Goal: Check status: Check status

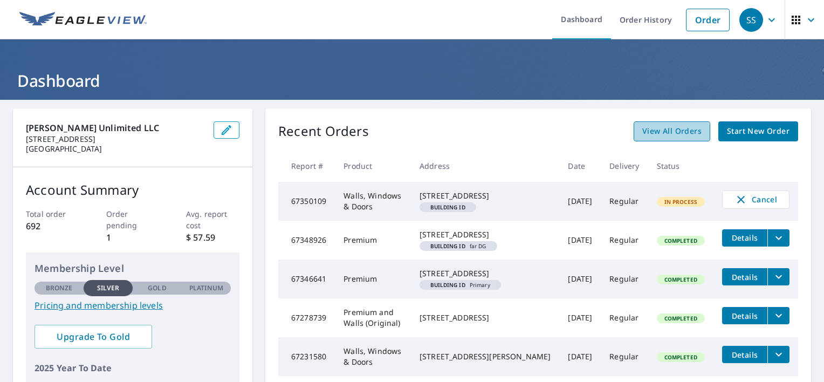
click at [646, 133] on span "View All Orders" at bounding box center [671, 131] width 59 height 13
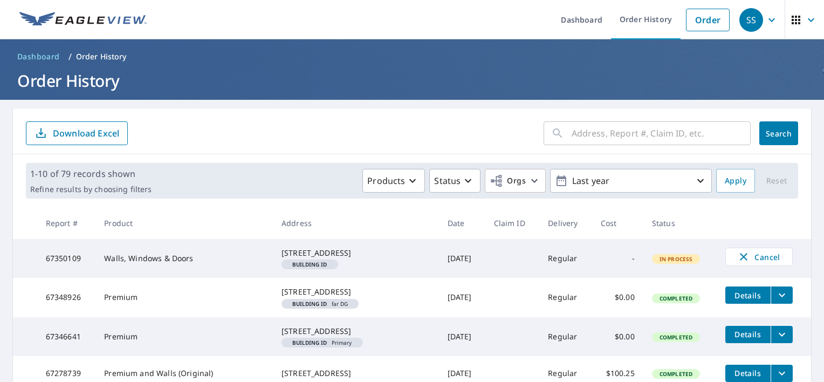
click at [576, 137] on input "text" at bounding box center [661, 133] width 179 height 30
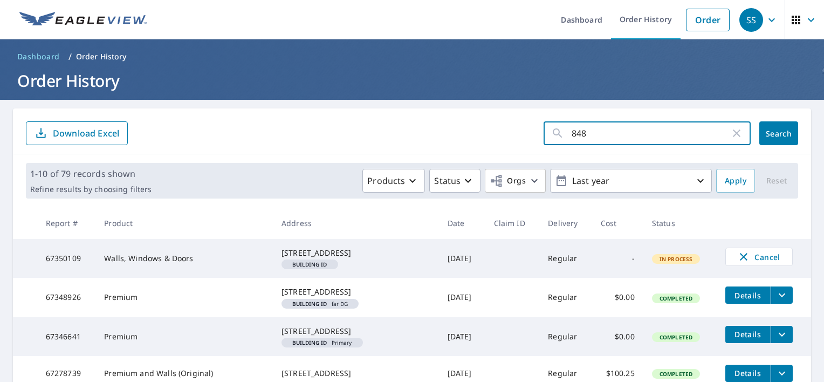
type input "8480"
click button "Search" at bounding box center [778, 133] width 39 height 24
